Goal: Task Accomplishment & Management: Use online tool/utility

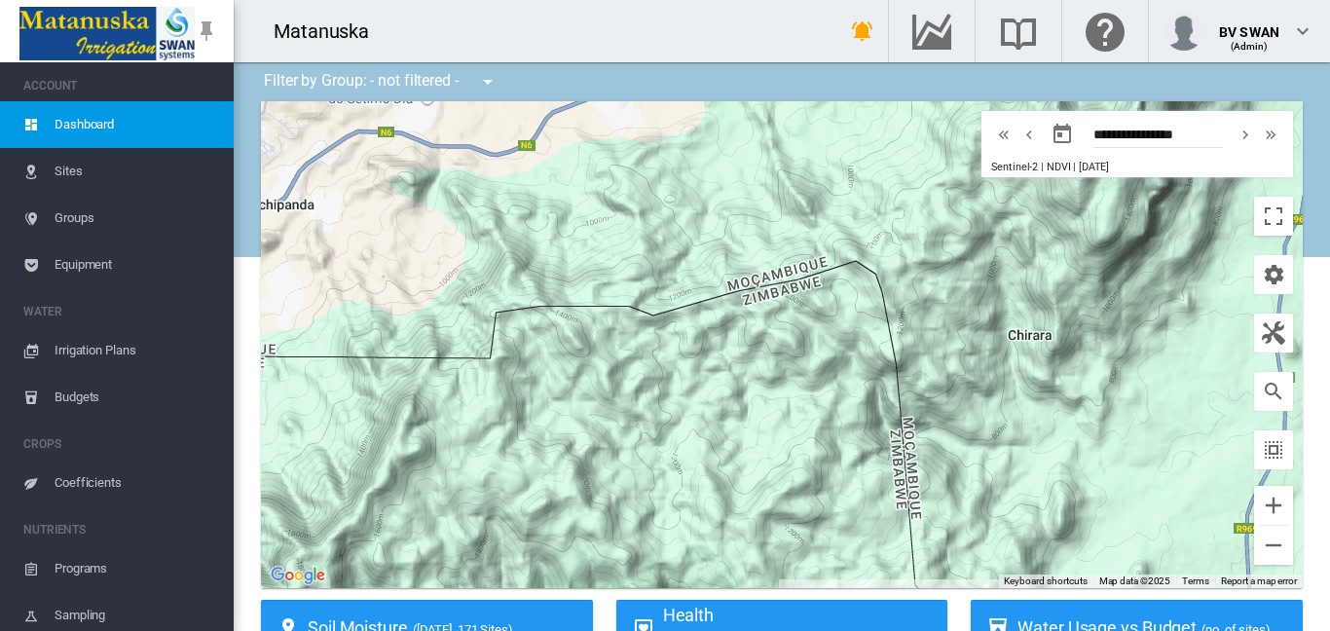
drag, startPoint x: 898, startPoint y: 218, endPoint x: 912, endPoint y: 661, distance: 443.3
click at [912, 630] on html "SWAN ACCOUNT Dashboard Sites Groups Equipment WATER Irrigation Plans" at bounding box center [665, 315] width 1330 height 631
click at [48, 180] on link "Sites" at bounding box center [117, 171] width 234 height 47
click at [57, 168] on span "Sites" at bounding box center [137, 171] width 164 height 47
click at [74, 266] on span "Equipment" at bounding box center [137, 265] width 164 height 47
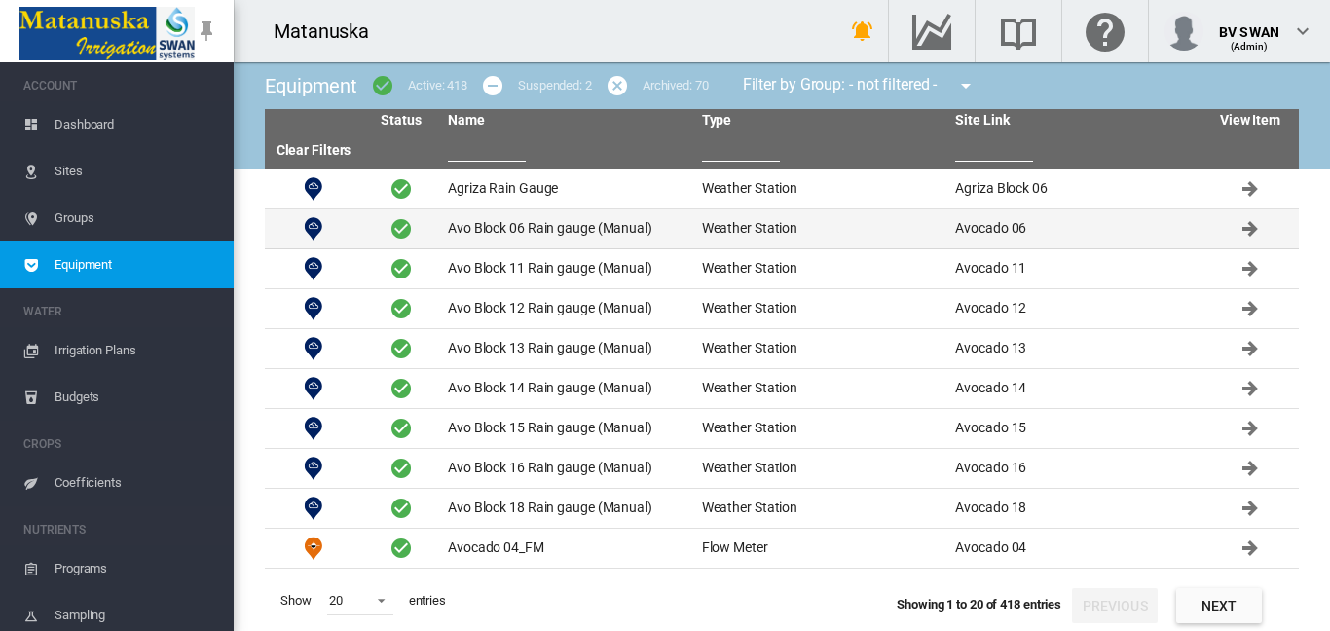
click at [1033, 231] on td "Avocado 06" at bounding box center [1075, 228] width 254 height 39
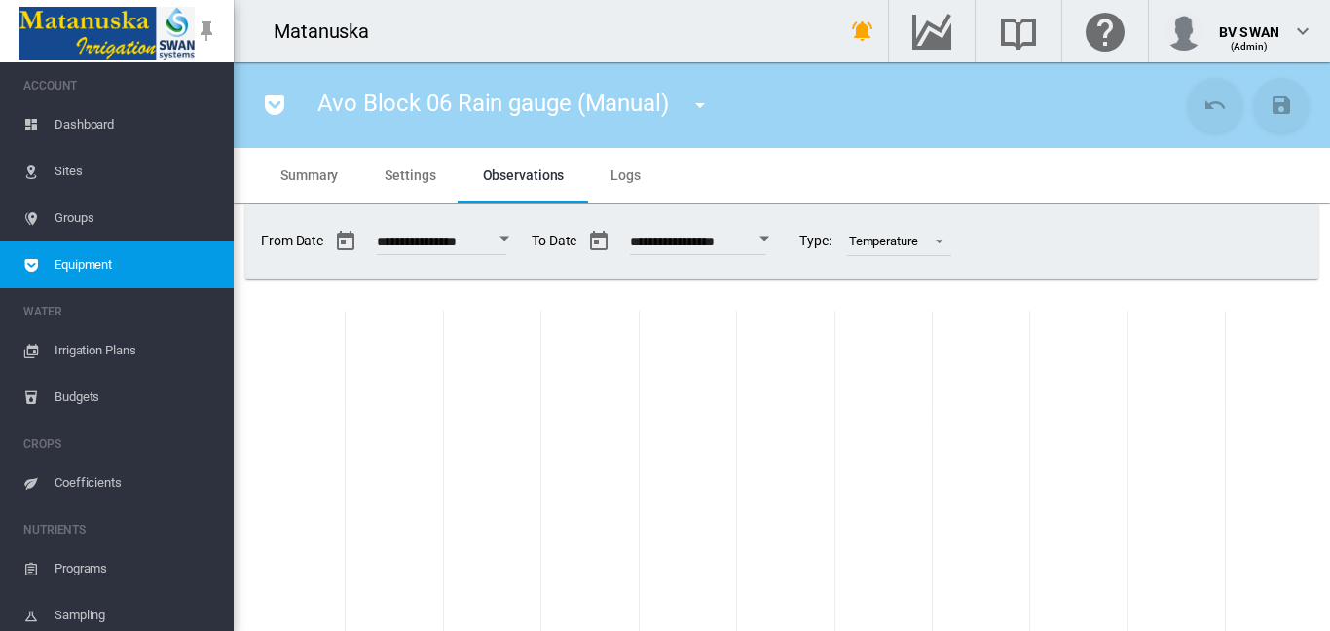
click at [96, 125] on span "Dashboard" at bounding box center [137, 124] width 164 height 47
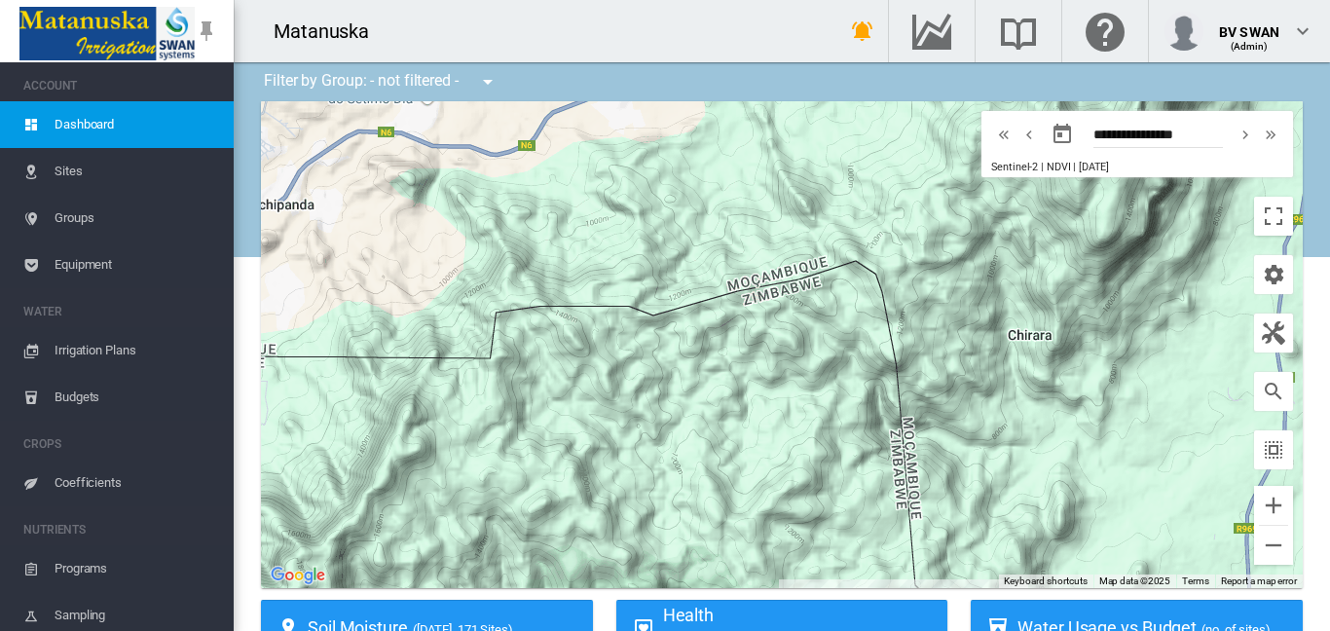
click at [97, 267] on span "Equipment" at bounding box center [137, 265] width 164 height 47
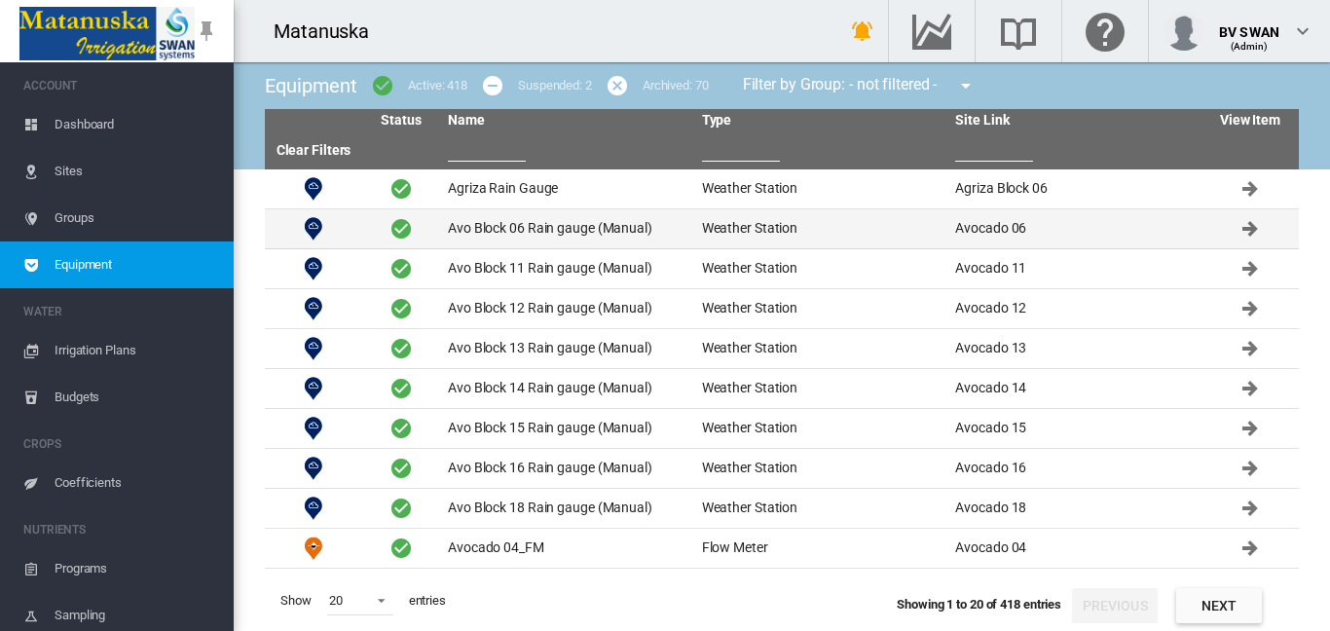
click at [602, 228] on td "Avo Block 06 Rain gauge (Manual)" at bounding box center [567, 228] width 254 height 39
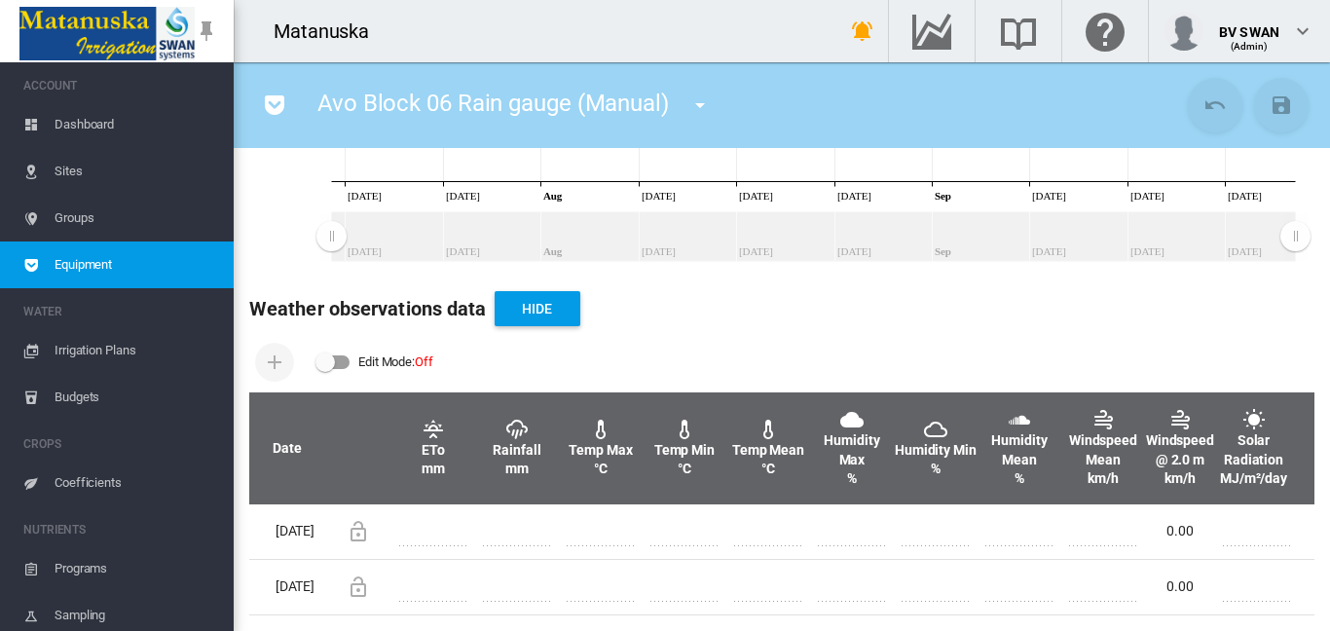
scroll to position [478, 0]
click at [334, 358] on div "Edit Mode: \a \a Off" at bounding box center [333, 362] width 33 height 14
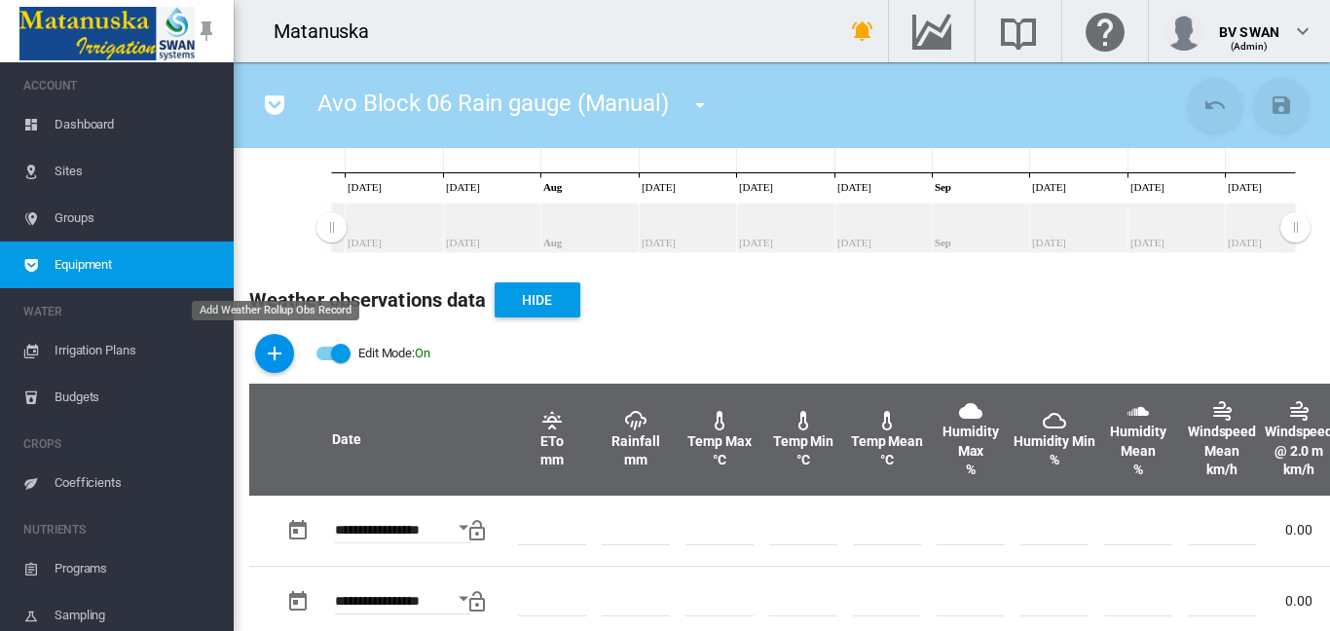
click at [269, 349] on md-icon "icon-plus" at bounding box center [274, 353] width 23 height 23
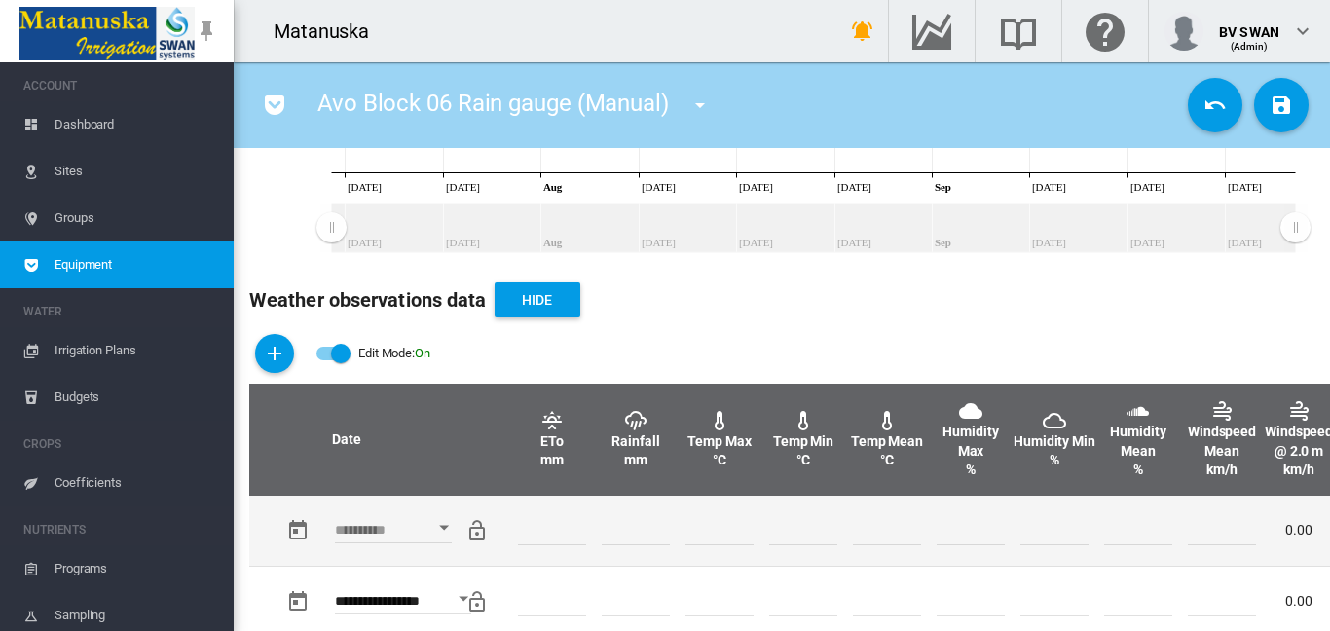
click at [442, 525] on div "Open calendar" at bounding box center [444, 527] width 10 height 5
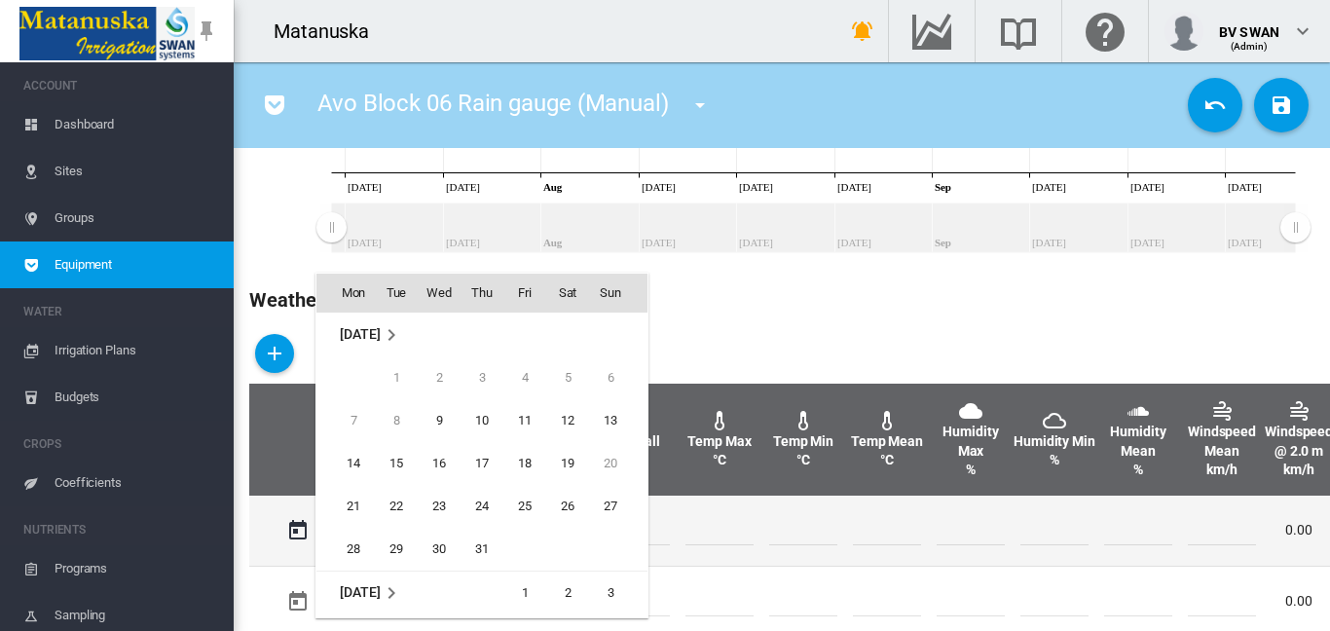
scroll to position [774, 0]
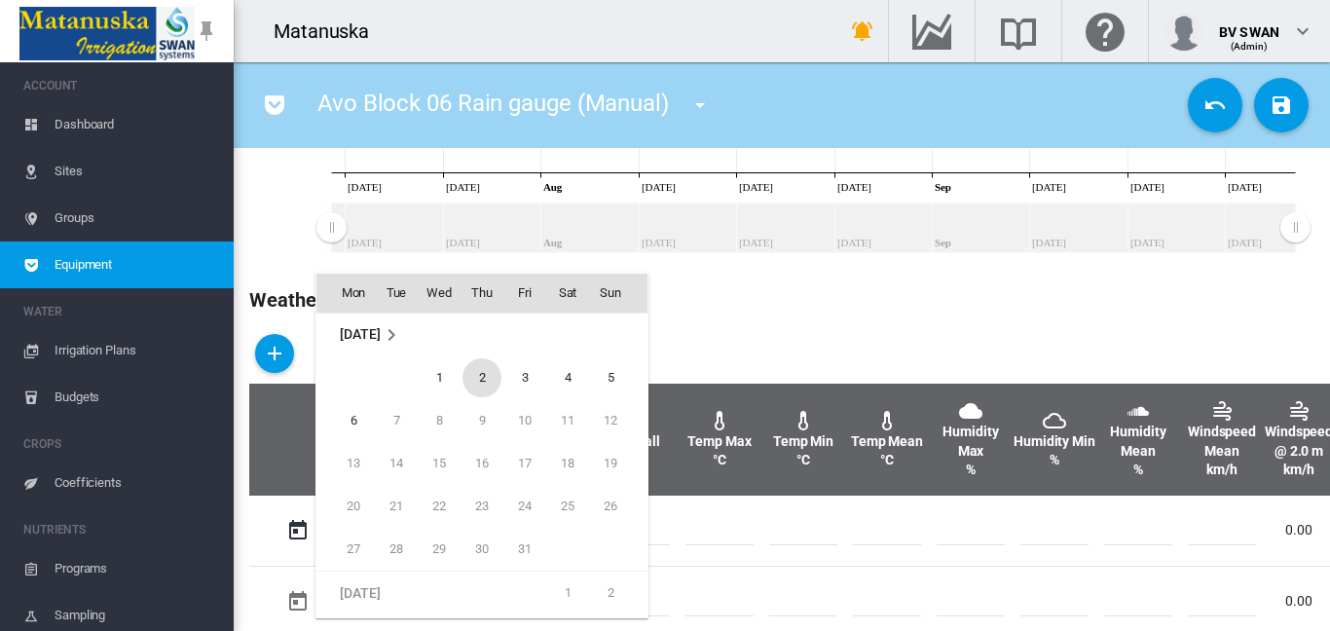
click at [482, 374] on span "2" at bounding box center [482, 377] width 39 height 39
type input "**********"
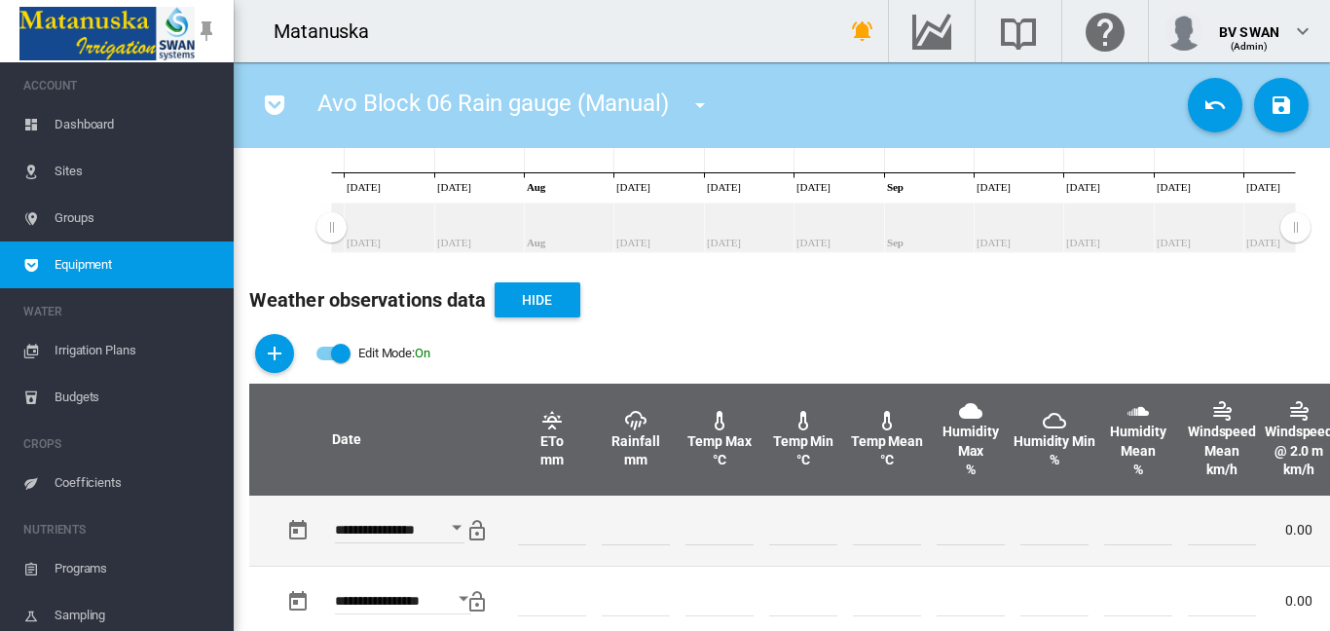
click at [628, 528] on input "number" at bounding box center [636, 530] width 68 height 29
type input "*"
click at [804, 549] on td at bounding box center [804, 531] width 84 height 70
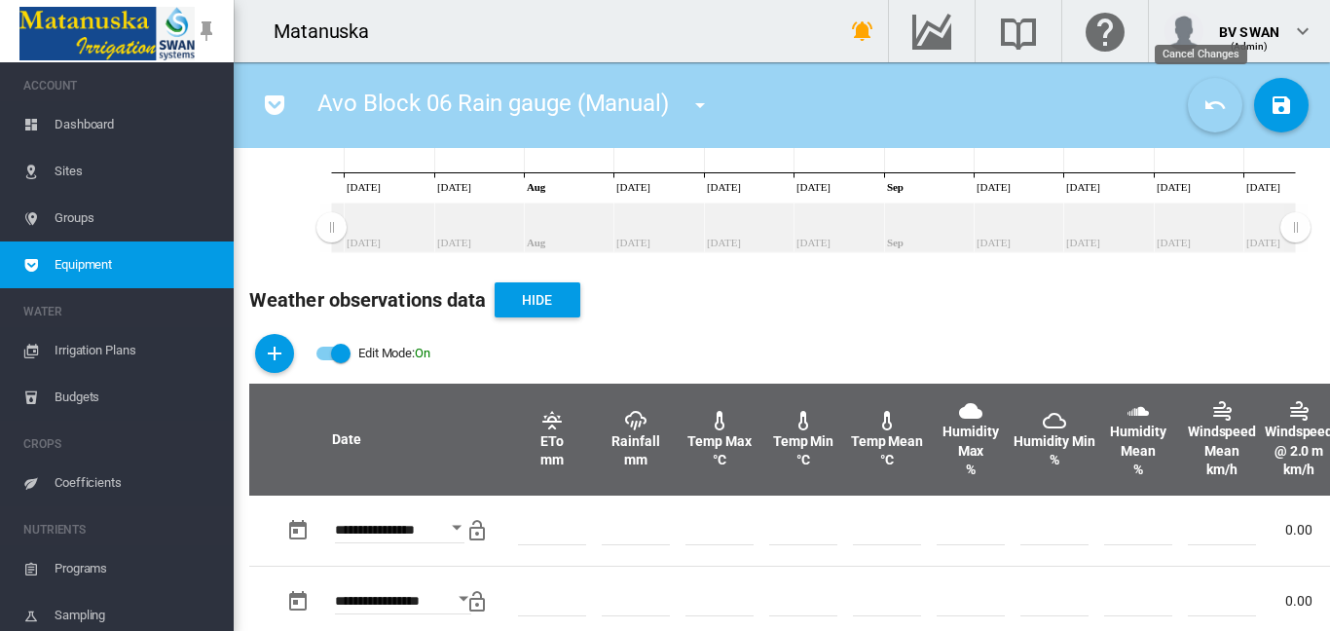
click at [1204, 111] on md-icon "icon-undo" at bounding box center [1215, 104] width 23 height 23
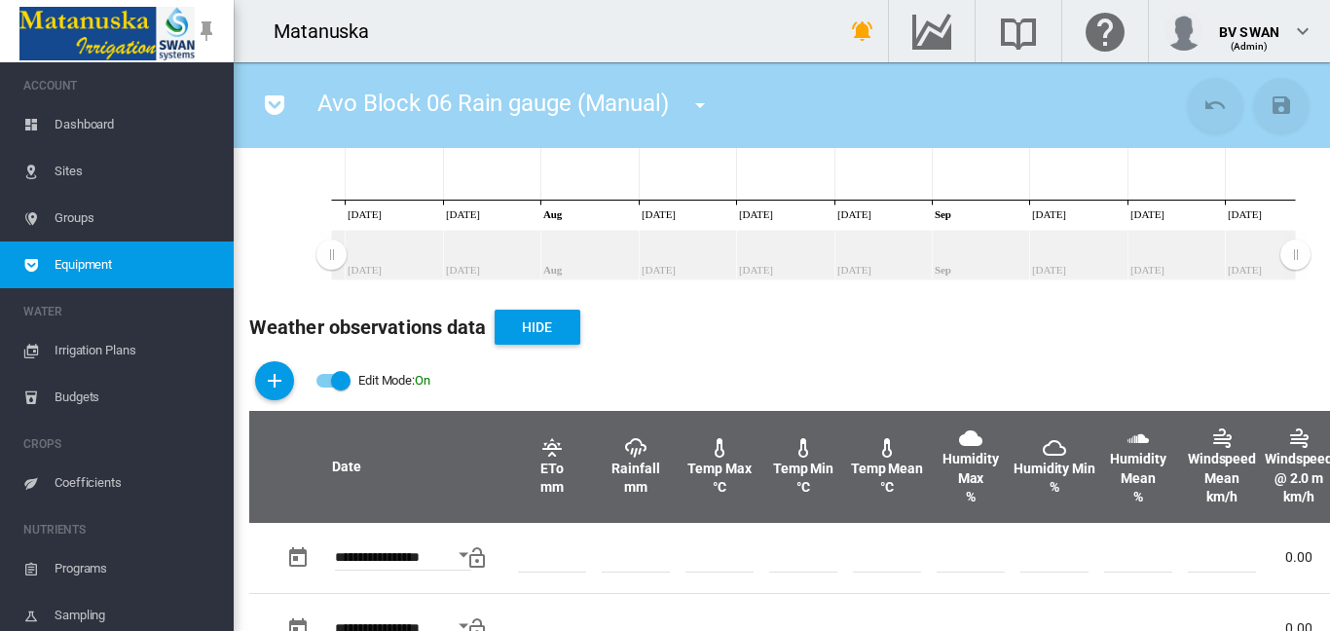
scroll to position [403, 0]
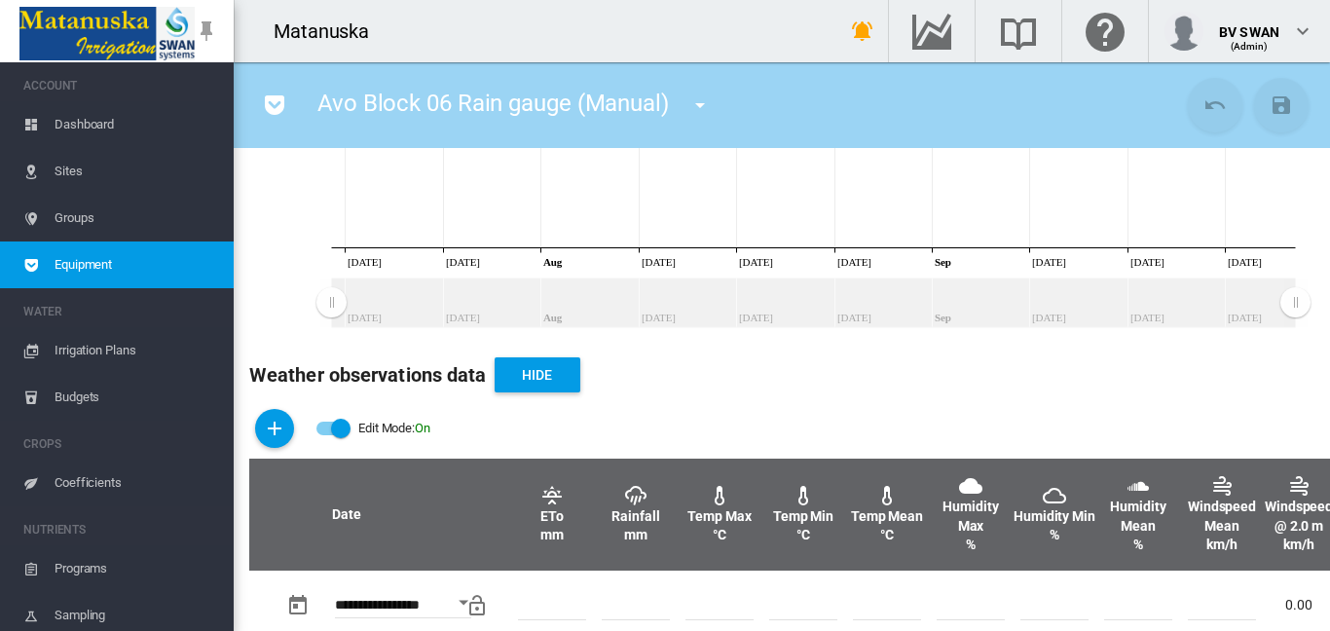
click at [704, 106] on md-icon "icon-menu-down" at bounding box center [700, 104] width 23 height 23
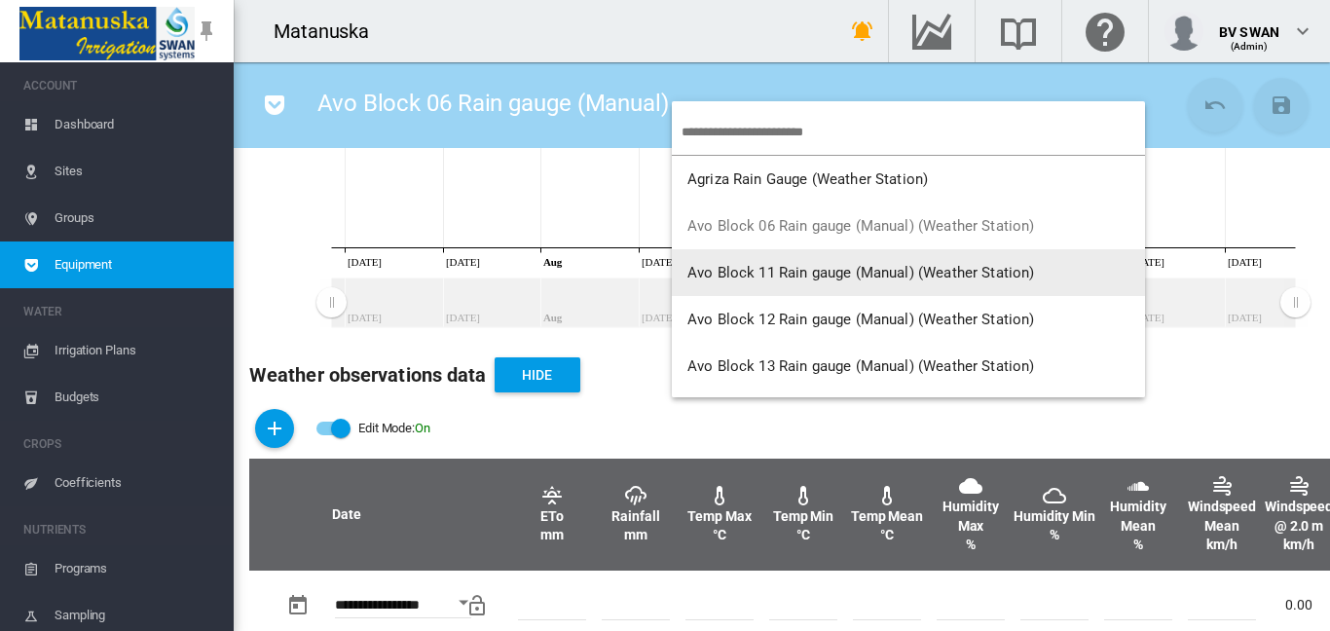
click at [829, 273] on span "Avo Block 11 Rain gauge (Manual) (Weather Station)" at bounding box center [862, 273] width 348 height 18
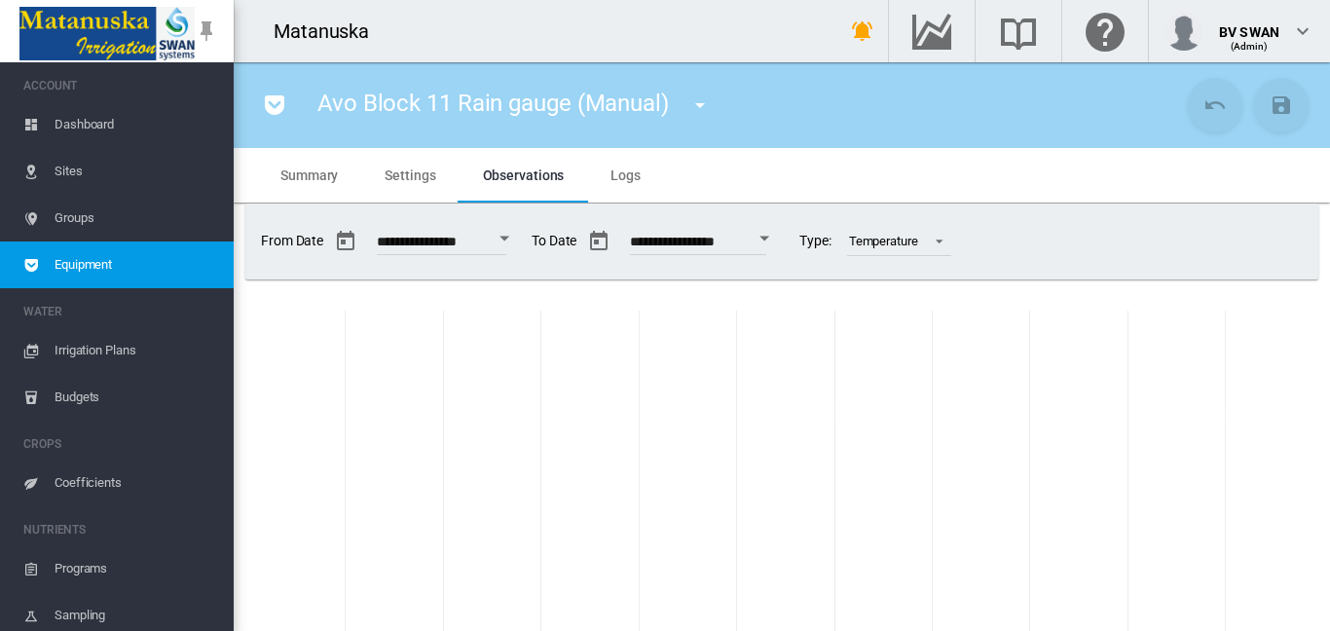
click at [418, 175] on span "Settings" at bounding box center [410, 176] width 51 height 16
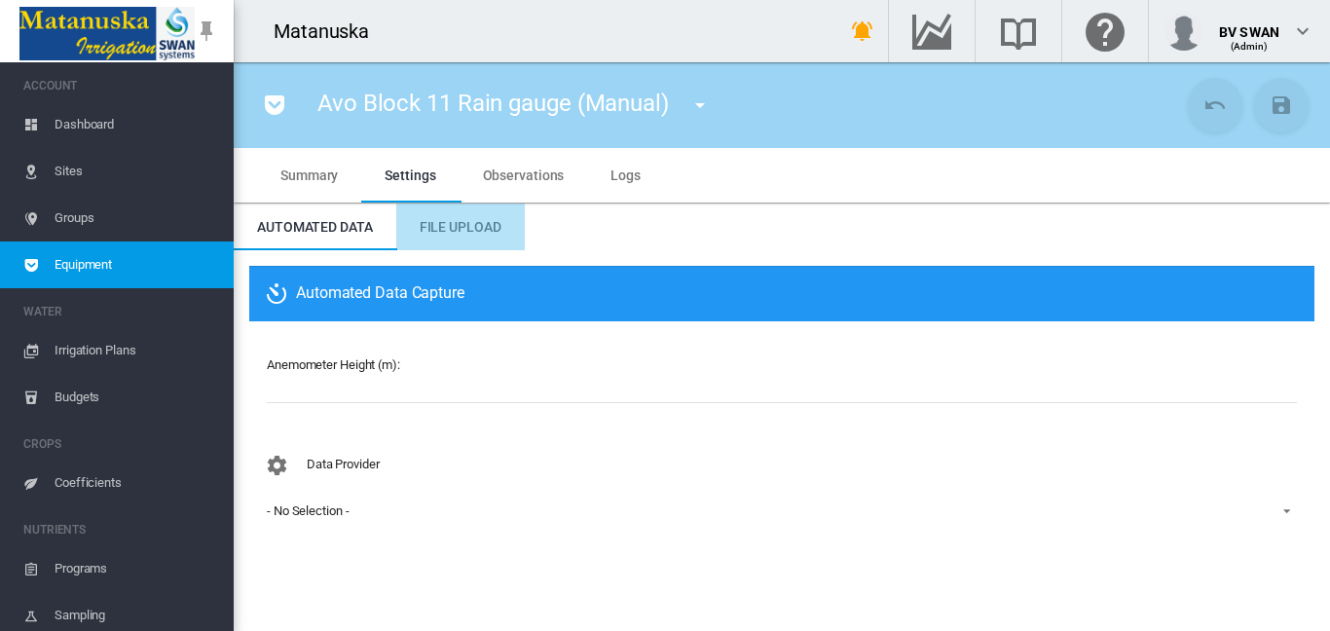
click at [464, 235] on md-tab-item "File Upload" at bounding box center [460, 227] width 129 height 47
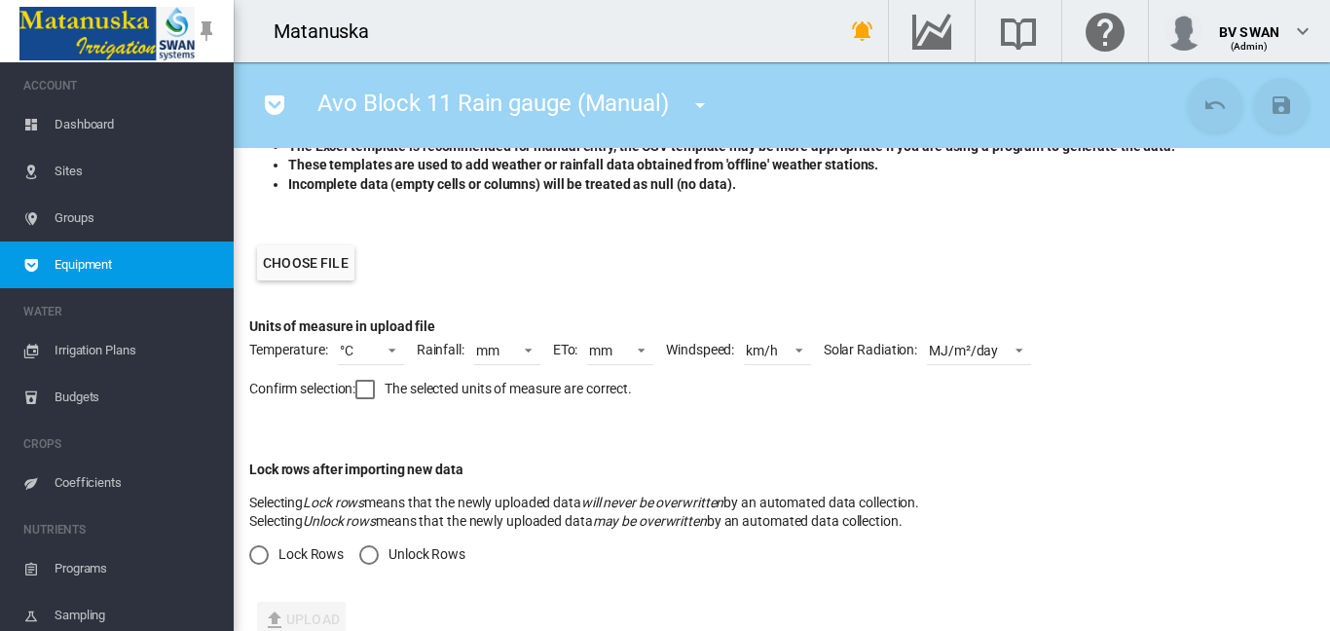
scroll to position [354, 0]
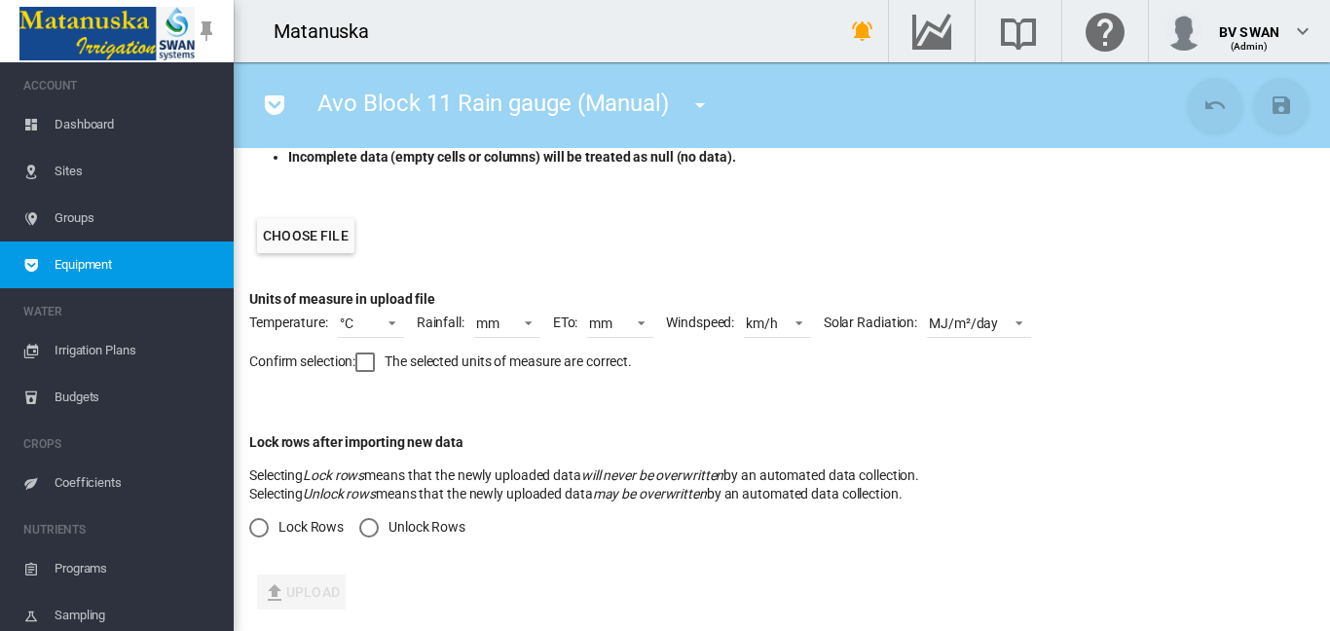
click at [92, 274] on span "Equipment" at bounding box center [137, 265] width 164 height 47
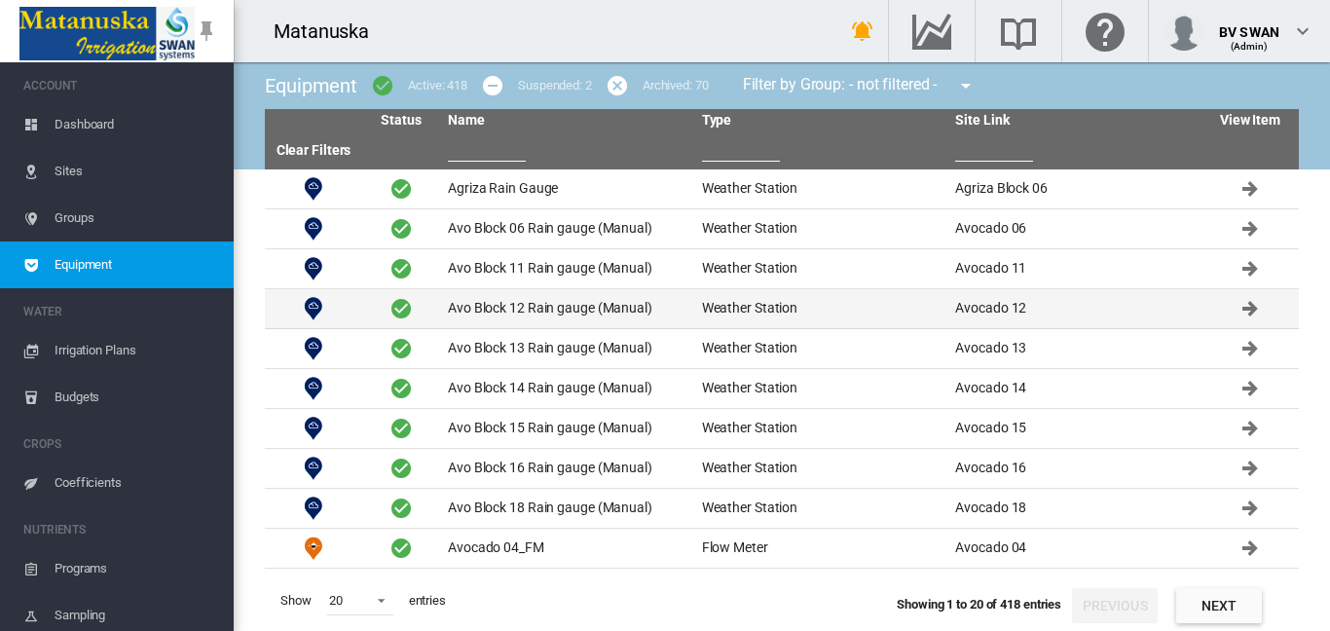
click at [550, 299] on td "Avo Block 12 Rain gauge (Manual)" at bounding box center [567, 308] width 254 height 39
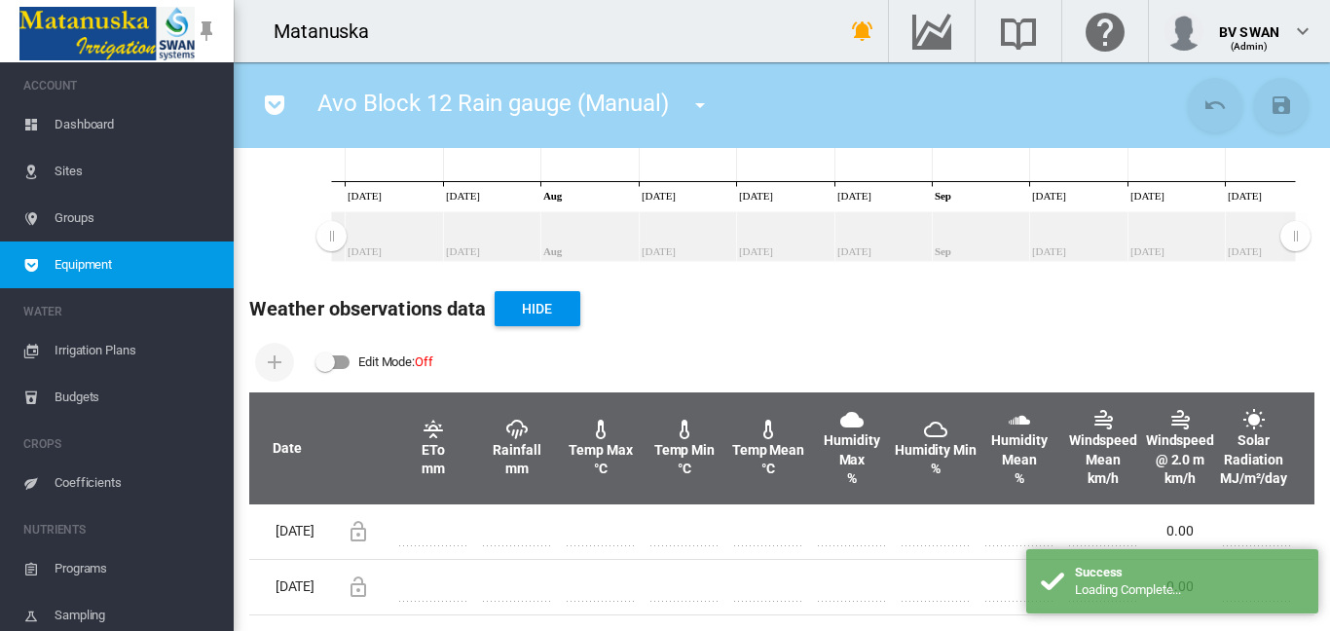
scroll to position [576, 0]
click at [340, 355] on div "Edit Mode: \a \a Off" at bounding box center [333, 362] width 33 height 14
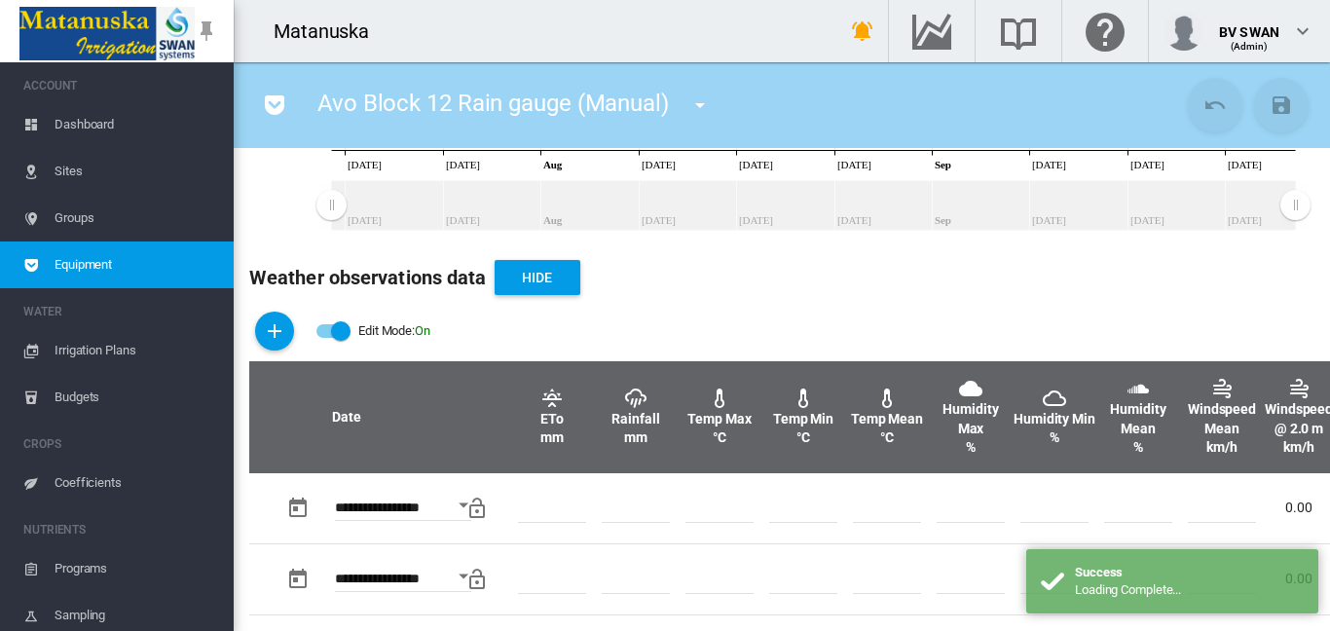
scroll to position [501, 0]
click at [274, 337] on md-icon "icon-plus" at bounding box center [274, 330] width 23 height 23
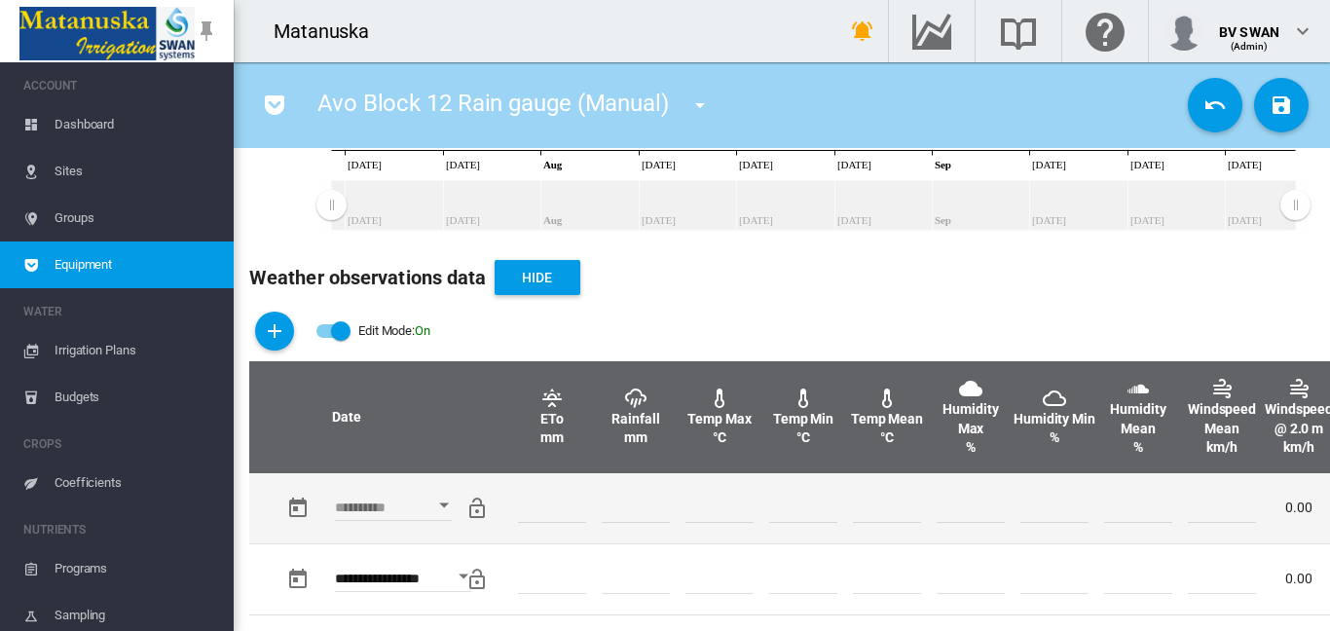
click at [444, 507] on div "Open calendar" at bounding box center [444, 505] width 10 height 5
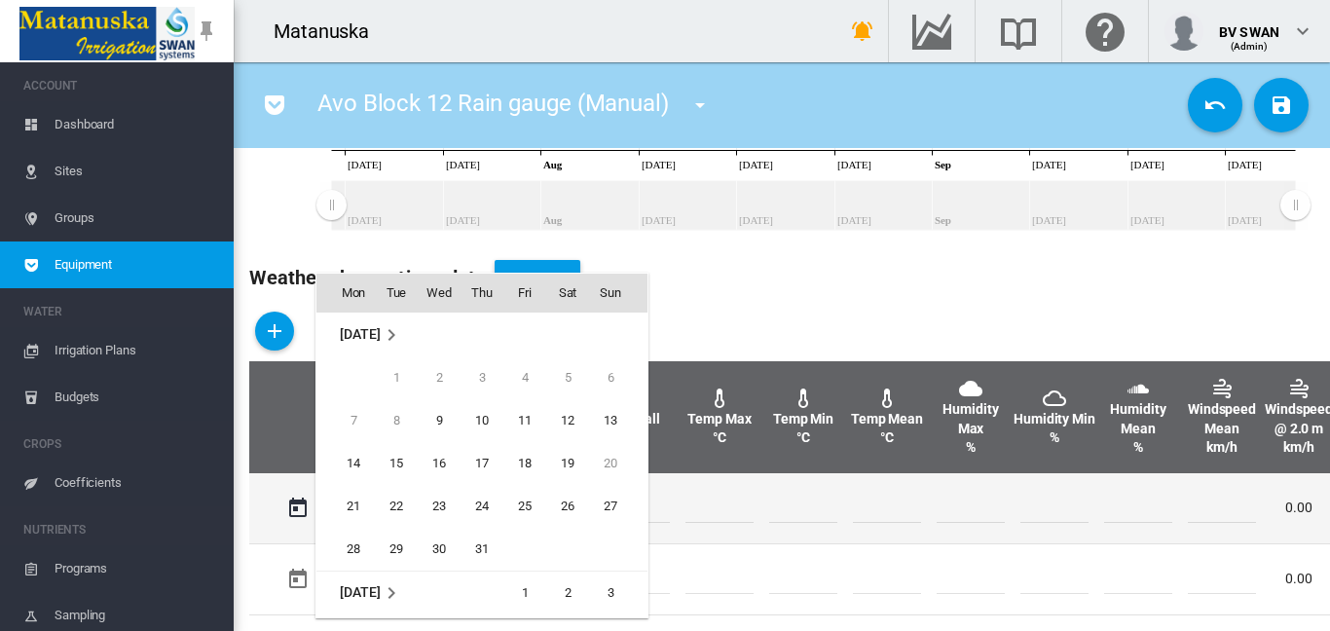
scroll to position [774, 0]
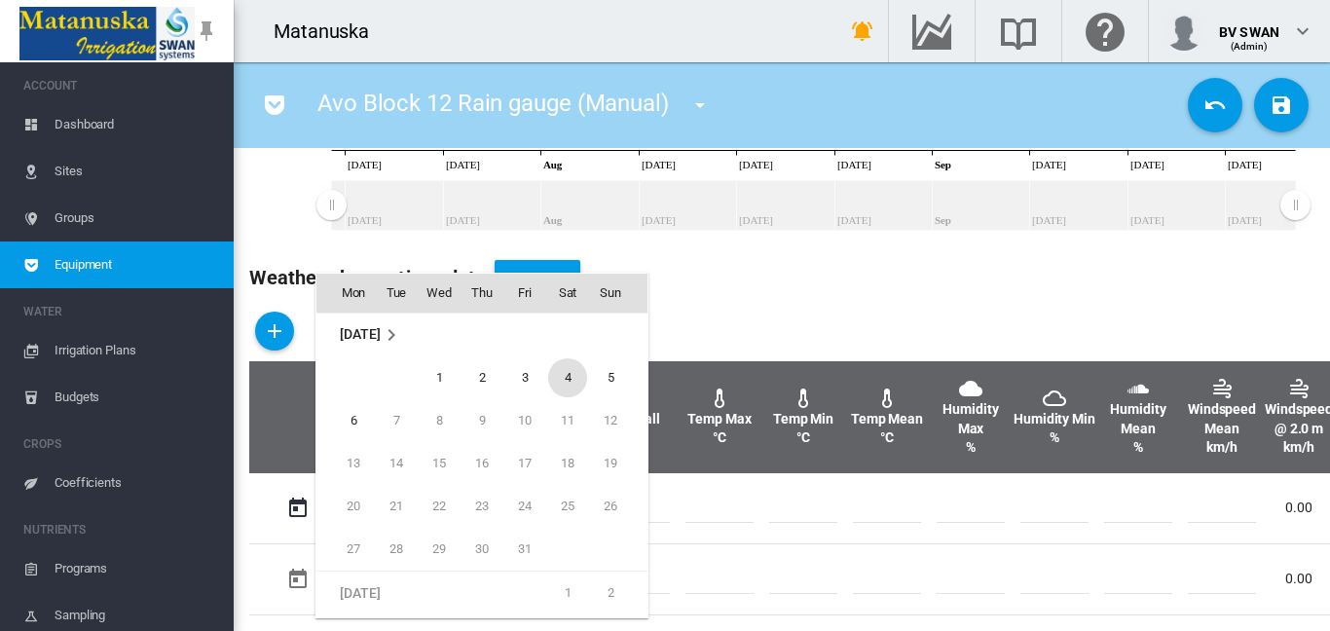
click at [561, 375] on span "4" at bounding box center [567, 377] width 39 height 39
type input "**********"
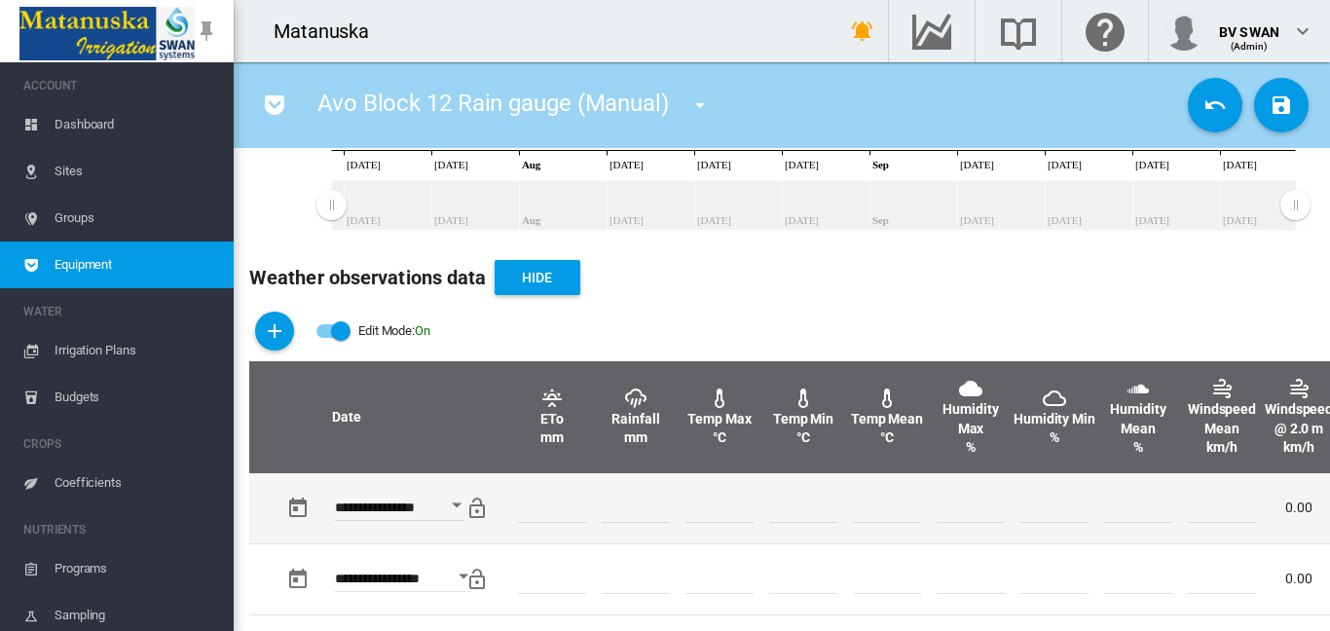
click at [631, 506] on input "number" at bounding box center [636, 508] width 68 height 29
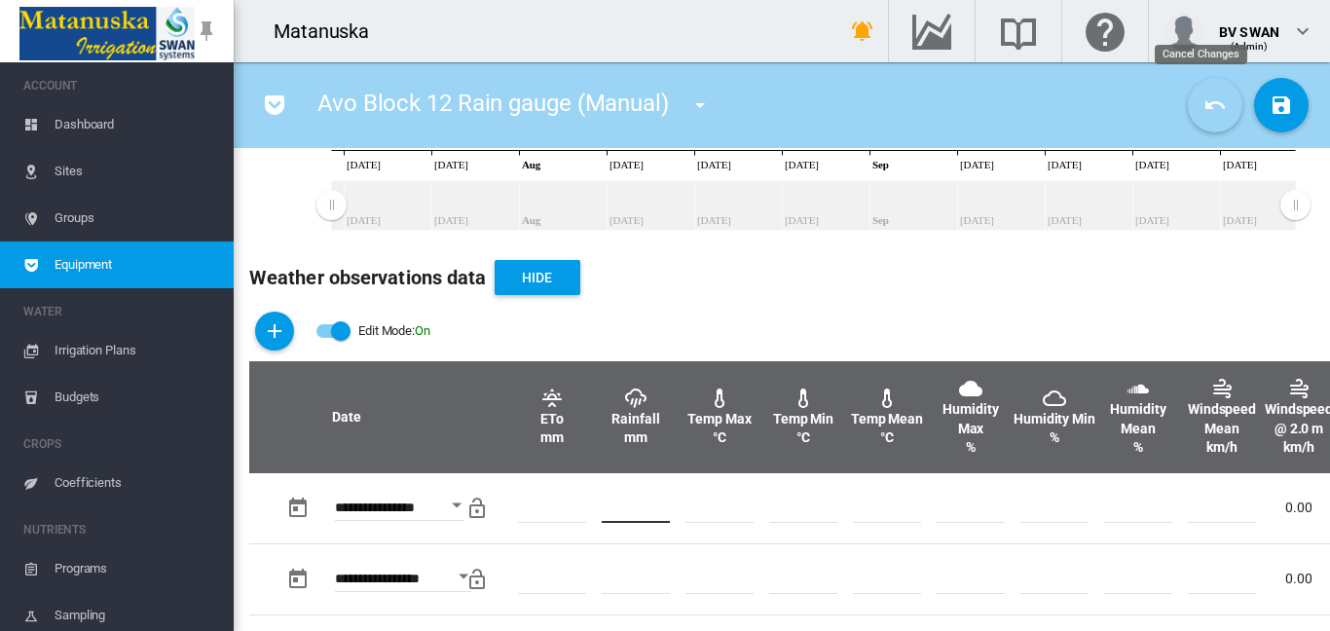
type input "*"
click at [1188, 112] on button "Cancel Changes" at bounding box center [1215, 105] width 55 height 55
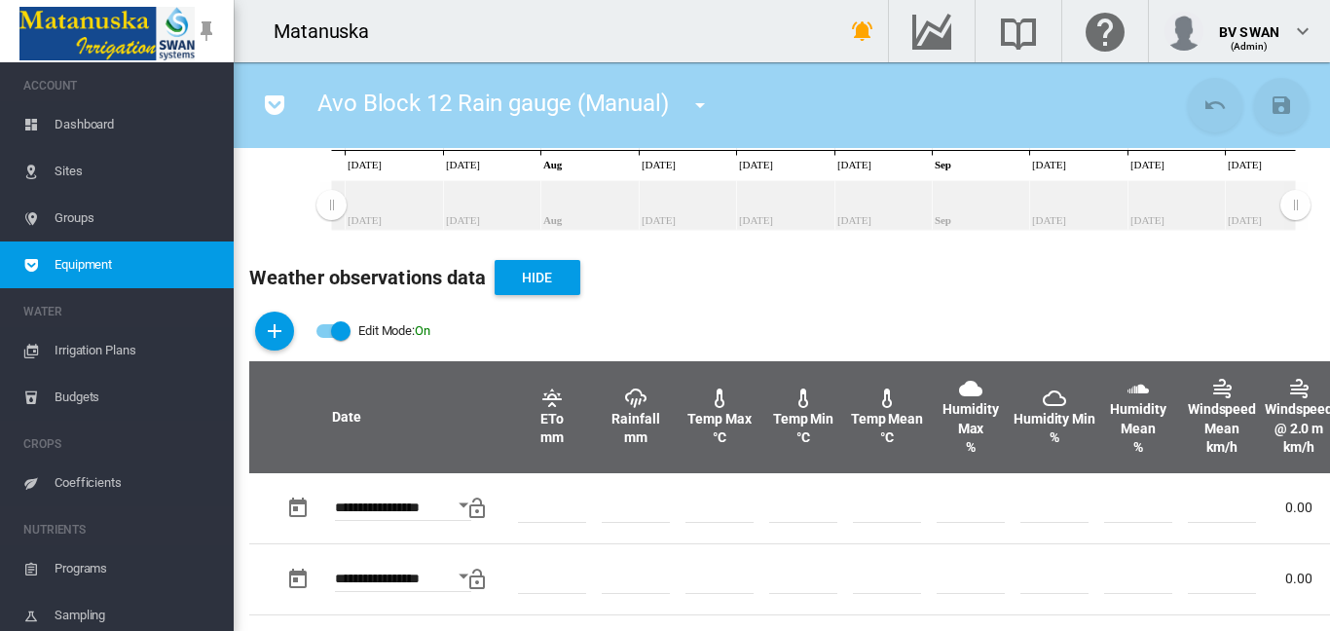
click at [330, 342] on div "Edit Mode: \a \a Off" at bounding box center [333, 330] width 35 height 23
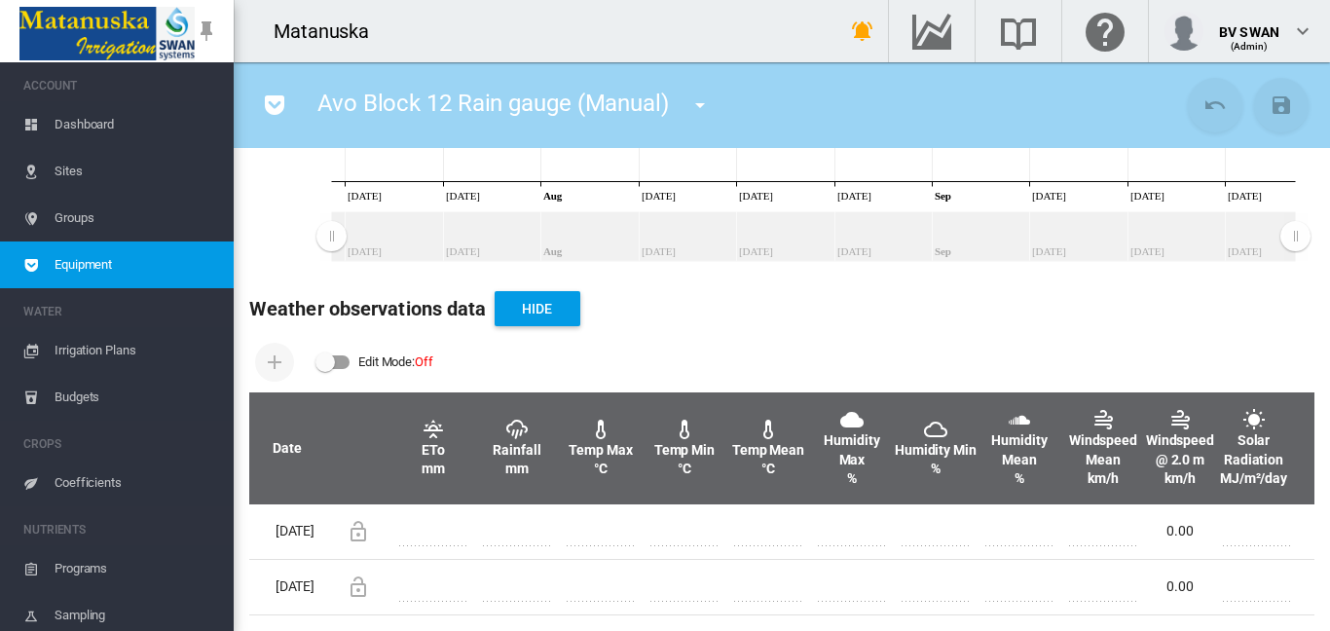
scroll to position [576, 0]
click at [328, 353] on div "Edit Mode: \a \a Off" at bounding box center [325, 362] width 19 height 19
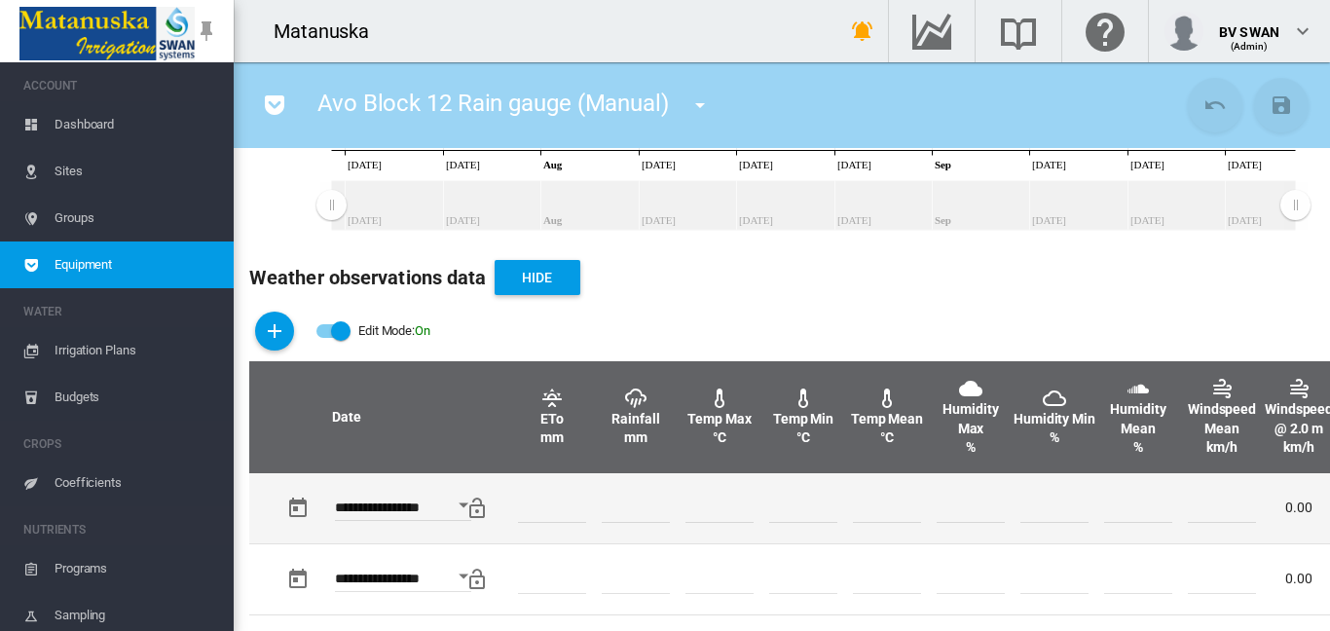
click at [614, 484] on td "*" at bounding box center [636, 508] width 84 height 70
drag, startPoint x: 629, startPoint y: 481, endPoint x: 633, endPoint y: 499, distance: 18.0
click at [633, 499] on td "*" at bounding box center [636, 508] width 84 height 70
click at [641, 508] on input "*" at bounding box center [636, 508] width 68 height 29
click at [704, 491] on td at bounding box center [720, 508] width 84 height 70
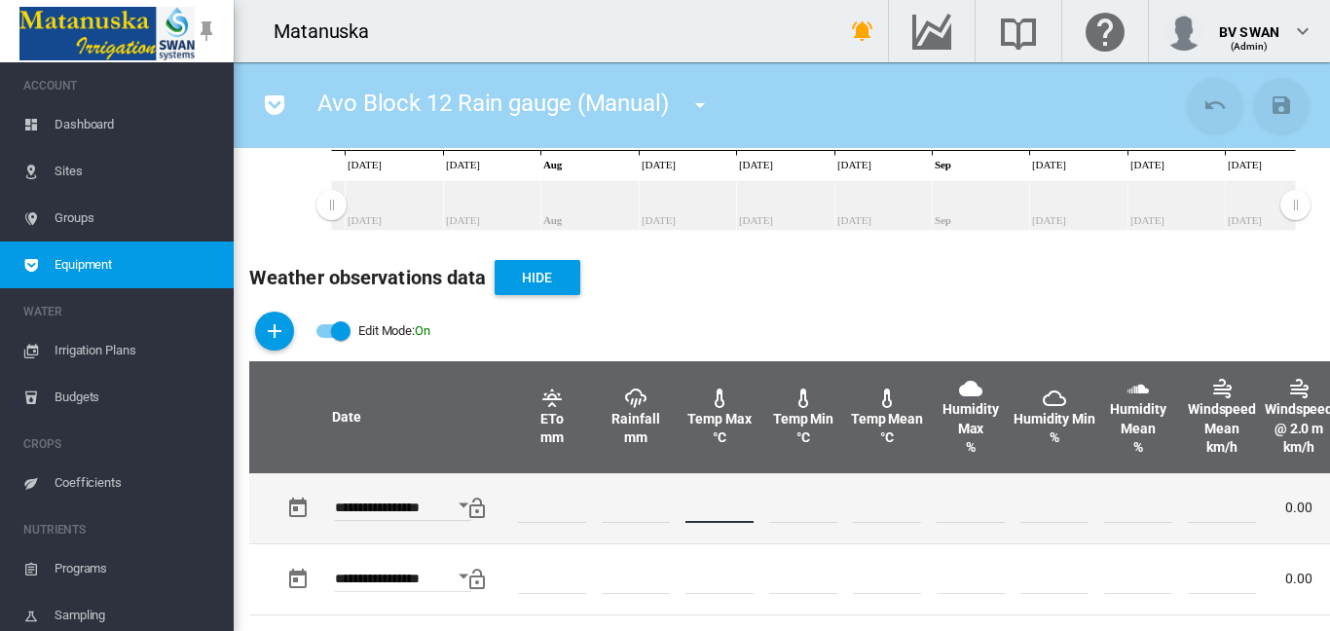
click at [737, 498] on input "number" at bounding box center [720, 508] width 68 height 29
click at [637, 514] on input "*" at bounding box center [636, 508] width 68 height 29
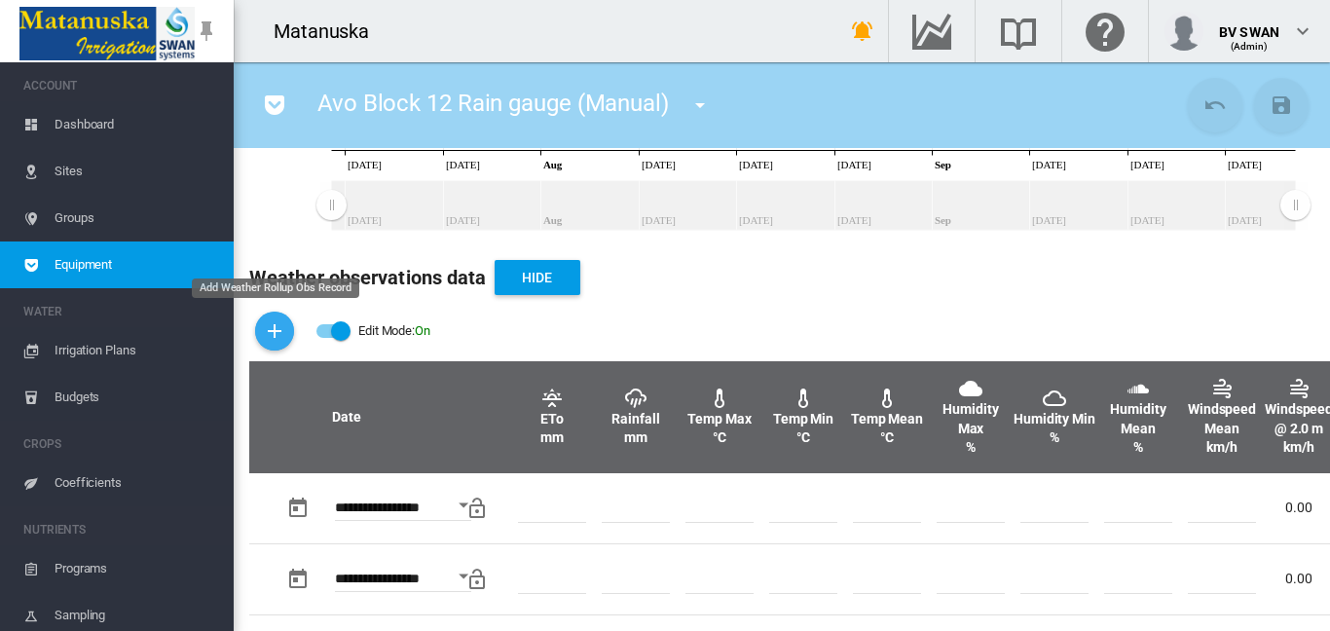
click at [262, 330] on button "Add Weather Rollup Obs Record" at bounding box center [274, 331] width 39 height 39
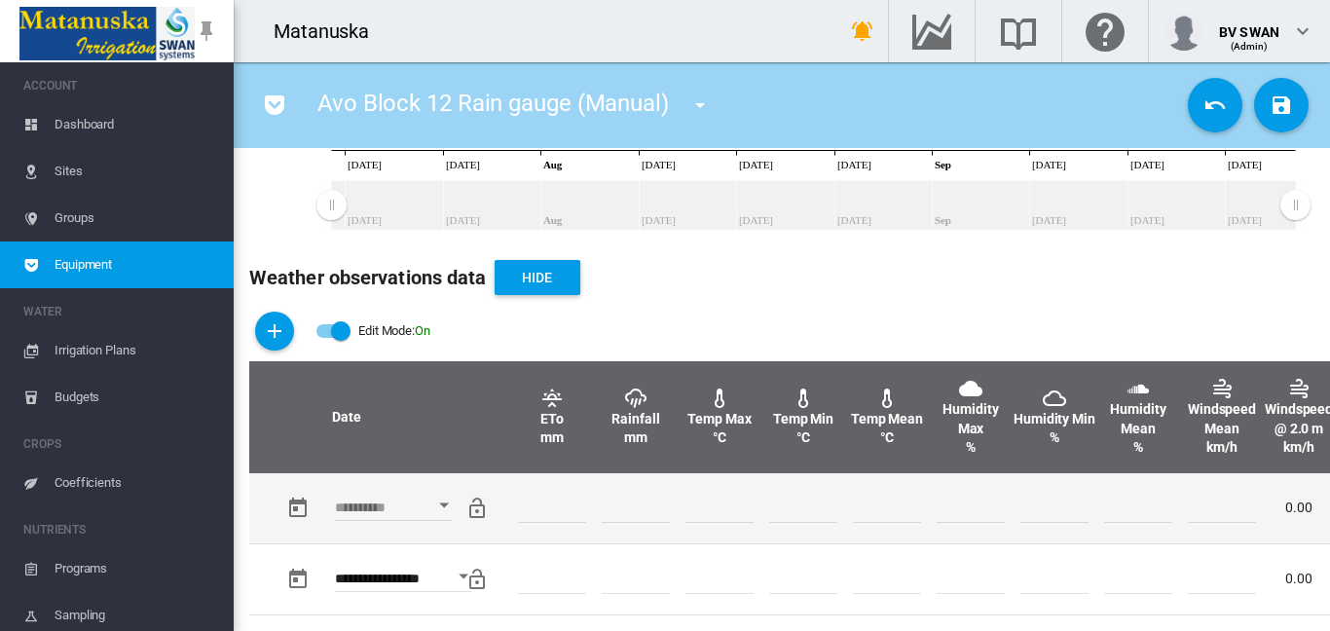
click at [446, 502] on button "Open calendar" at bounding box center [444, 505] width 35 height 35
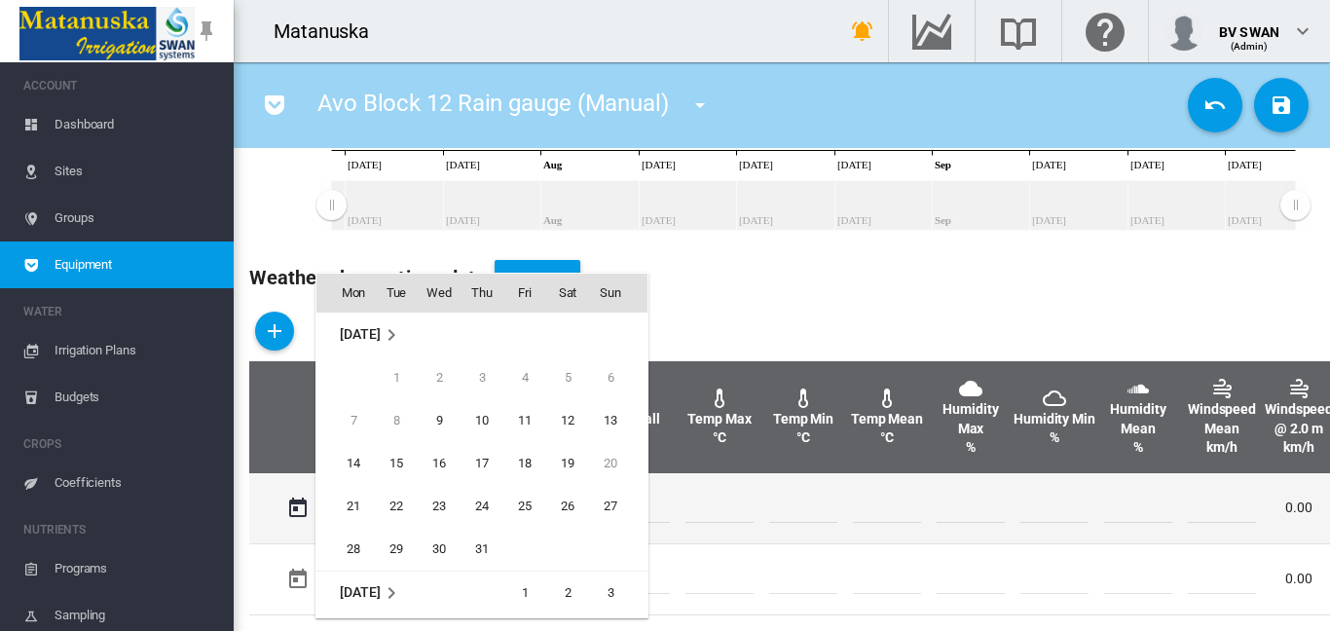
scroll to position [774, 0]
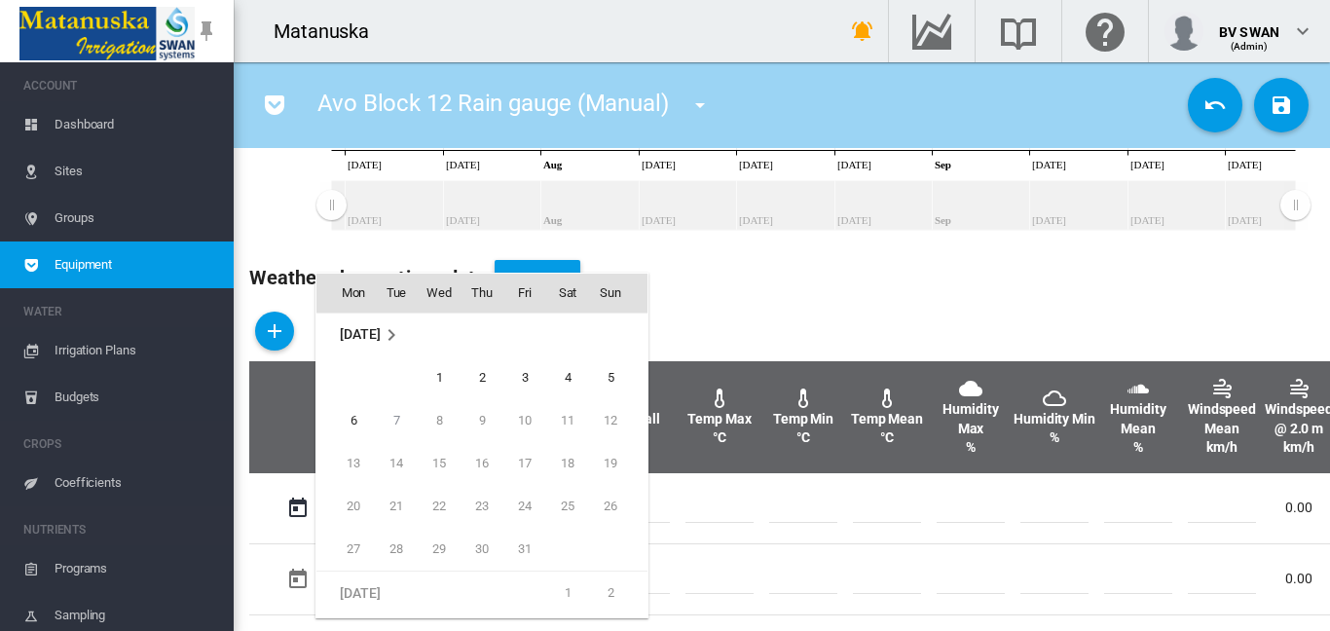
click at [903, 302] on div at bounding box center [665, 315] width 1330 height 631
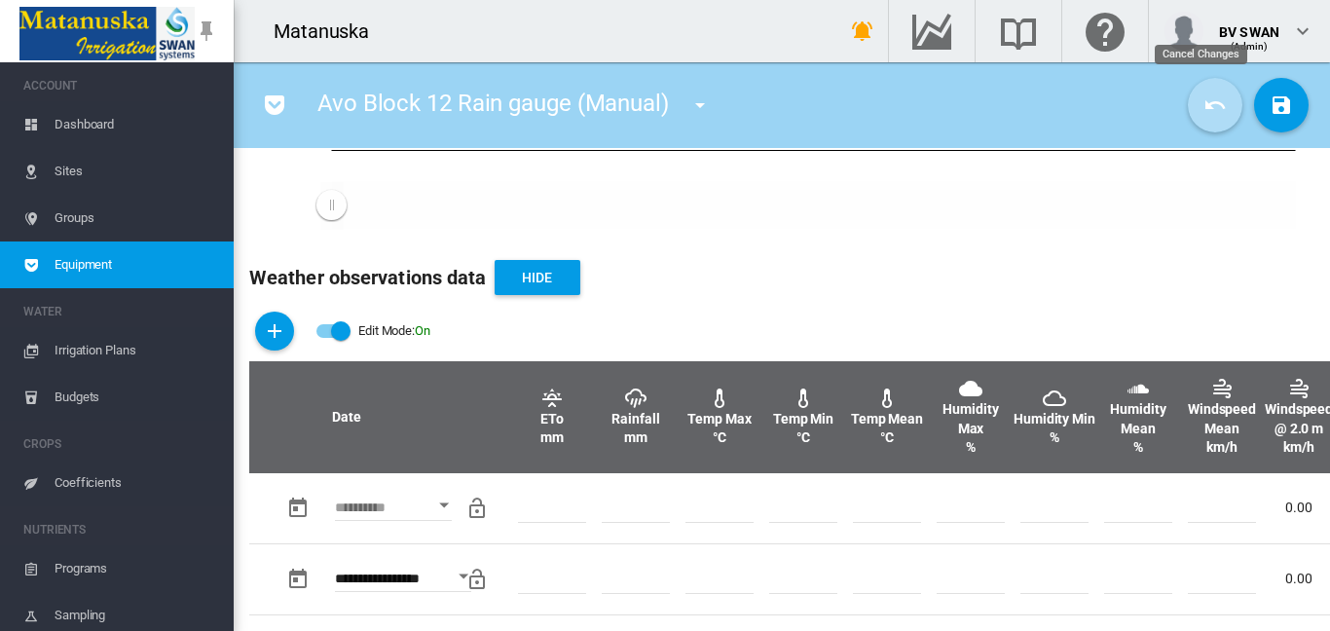
click at [1204, 102] on md-icon "icon-undo" at bounding box center [1215, 104] width 23 height 23
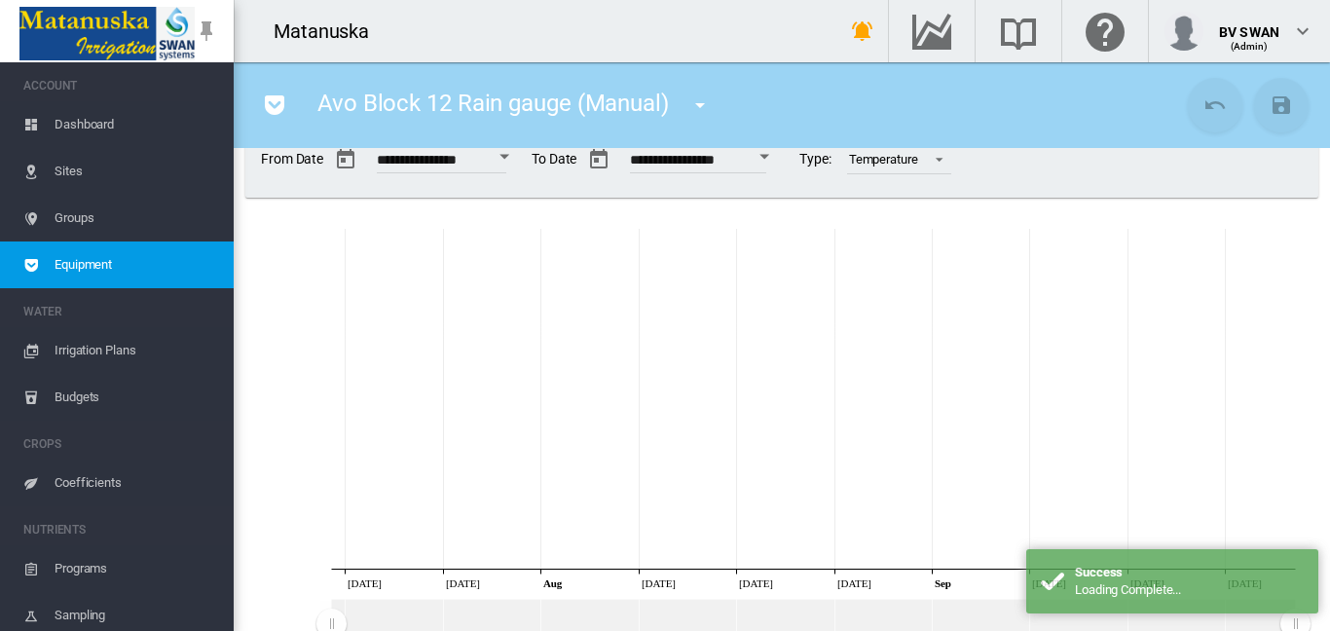
scroll to position [0, 0]
